Goal: Information Seeking & Learning: Learn about a topic

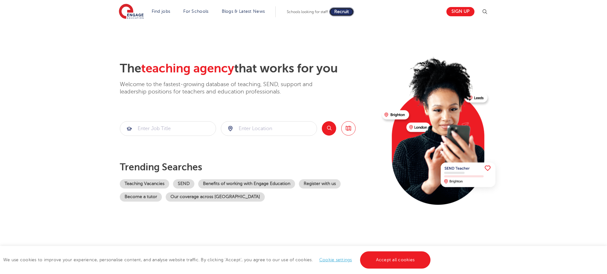
click at [349, 13] on span "Recruit" at bounding box center [341, 11] width 15 height 5
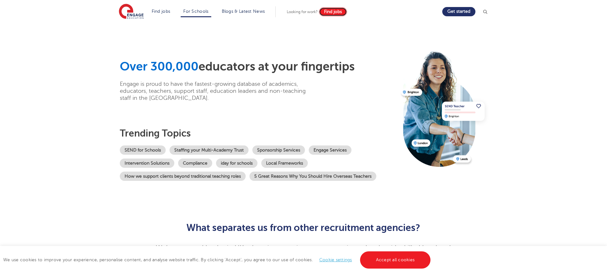
click at [338, 14] on link "Find jobs" at bounding box center [333, 11] width 28 height 9
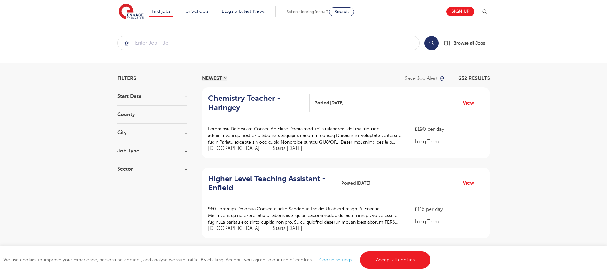
click at [186, 116] on h3 "County" at bounding box center [152, 114] width 70 height 5
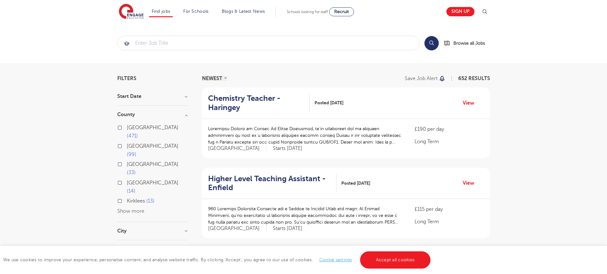
click at [131, 208] on button "Show more" at bounding box center [130, 211] width 27 height 6
click at [170, 89] on section "Filters Start Date September 74 [DATE] [DATE] Show more County [GEOGRAPHIC_DATA…" at bounding box center [152, 216] width 70 height 280
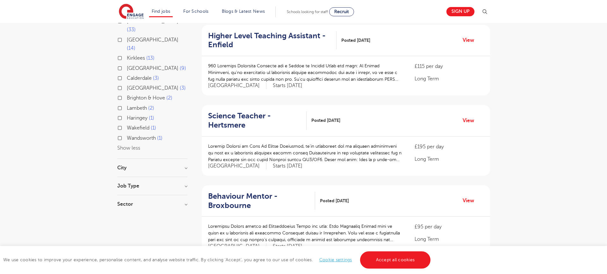
scroll to position [159, 0]
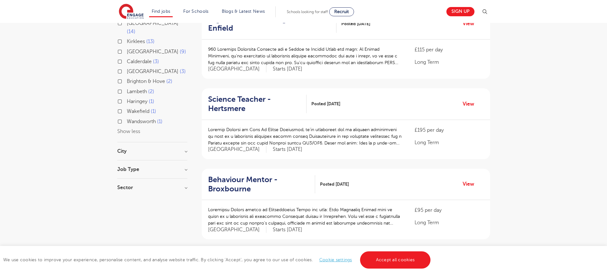
click at [184, 132] on section "Start Date September 74 [DATE] [DATE] Show more County [GEOGRAPHIC_DATA] 471 [G…" at bounding box center [152, 65] width 70 height 262
click at [184, 167] on h3 "Job Type" at bounding box center [152, 169] width 70 height 5
click at [185, 221] on h3 "Sector" at bounding box center [152, 223] width 70 height 5
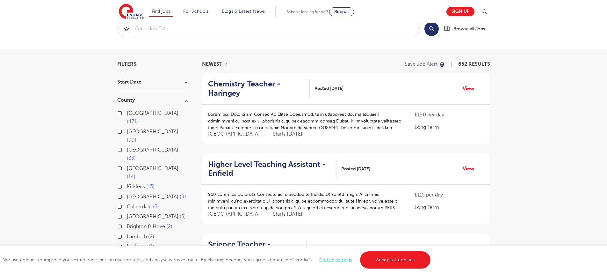
scroll to position [0, 0]
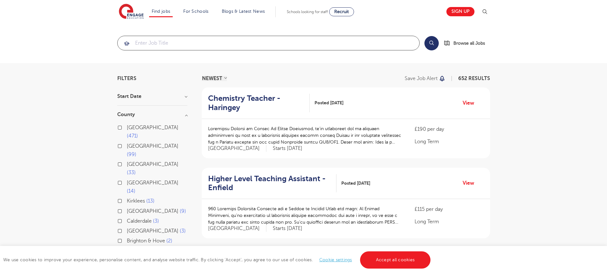
click at [199, 44] on input "search" at bounding box center [269, 43] width 302 height 14
